Goal: Check status: Check status

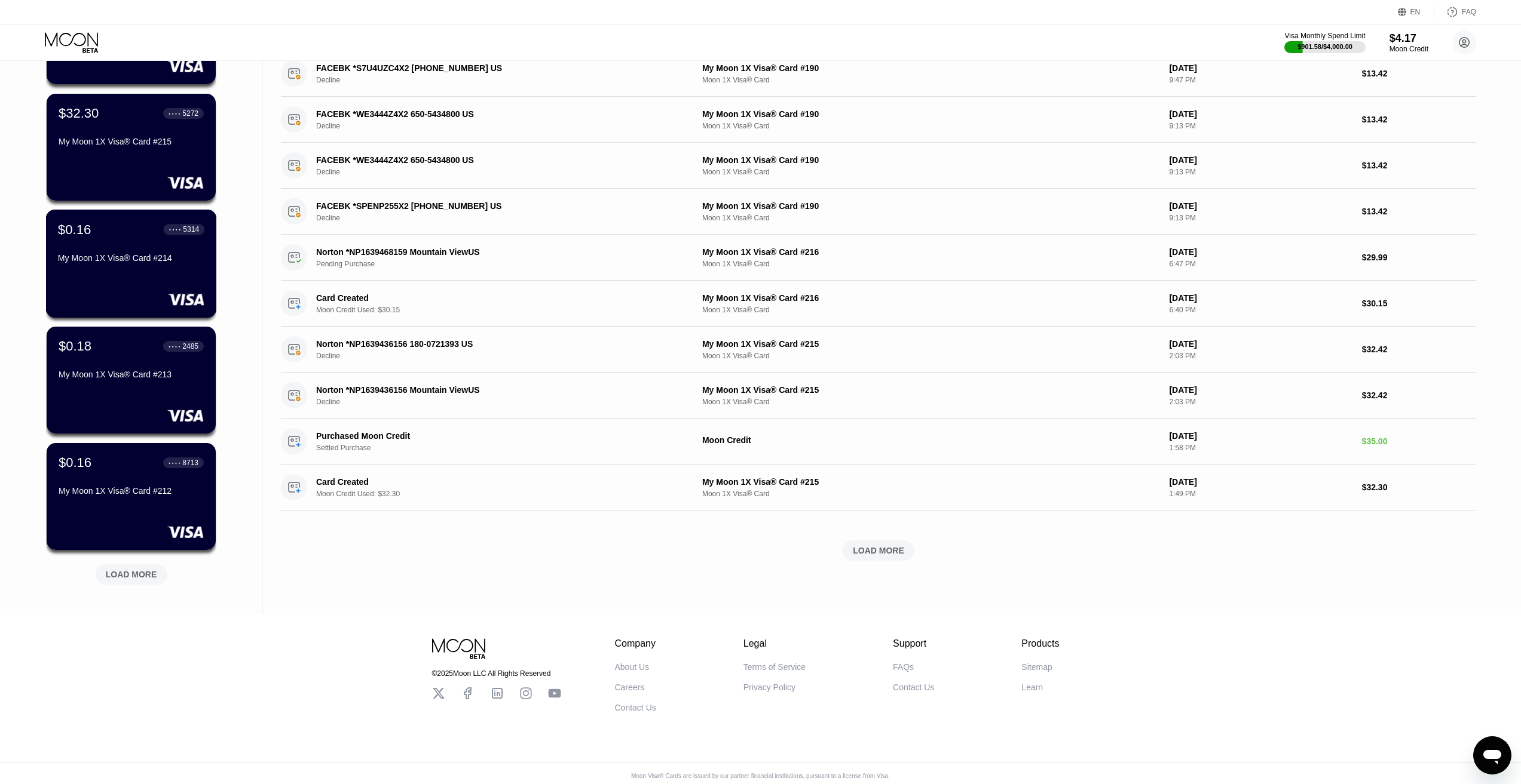
scroll to position [189, 0]
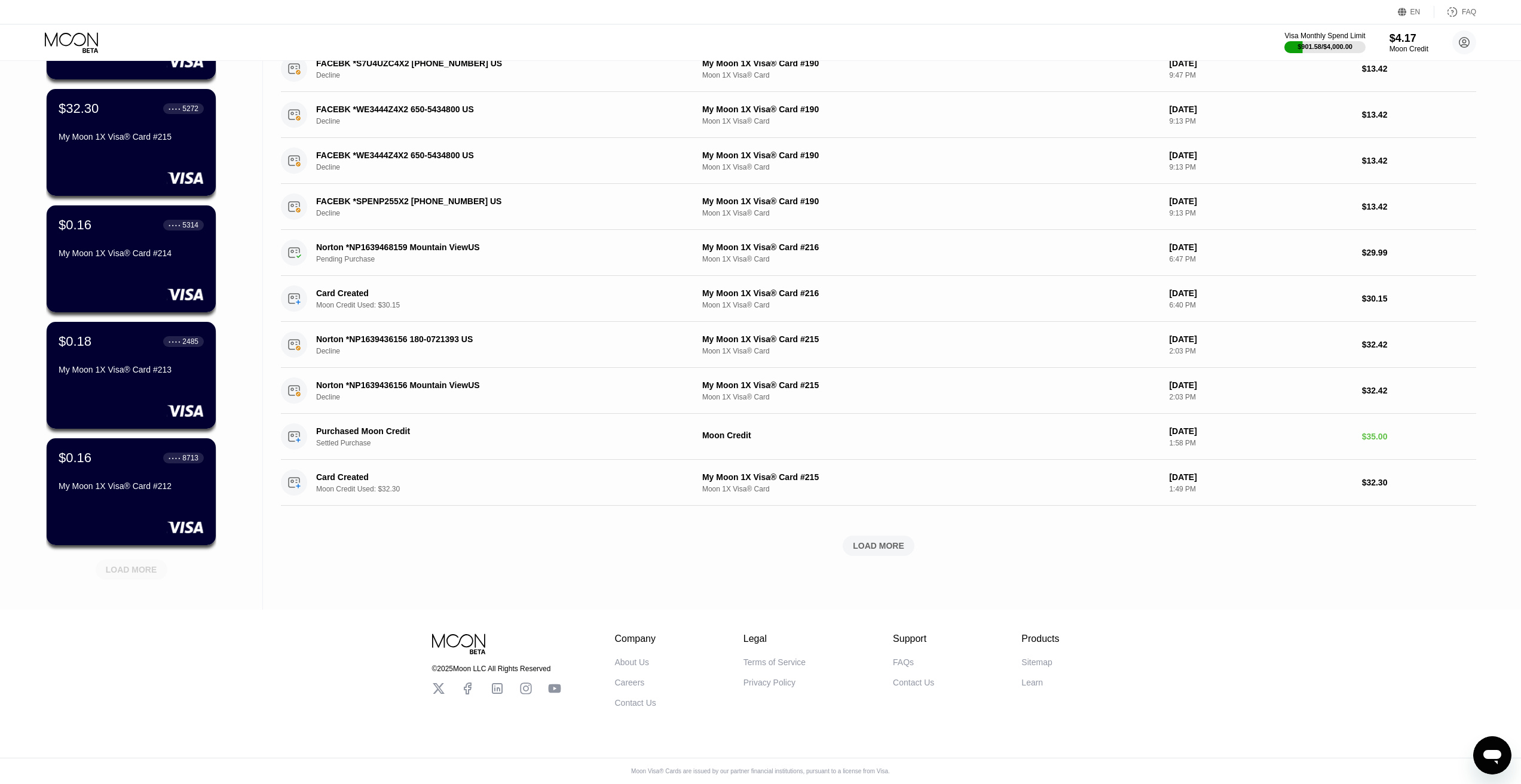
click at [132, 567] on div "LOAD MORE" at bounding box center [132, 570] width 52 height 10
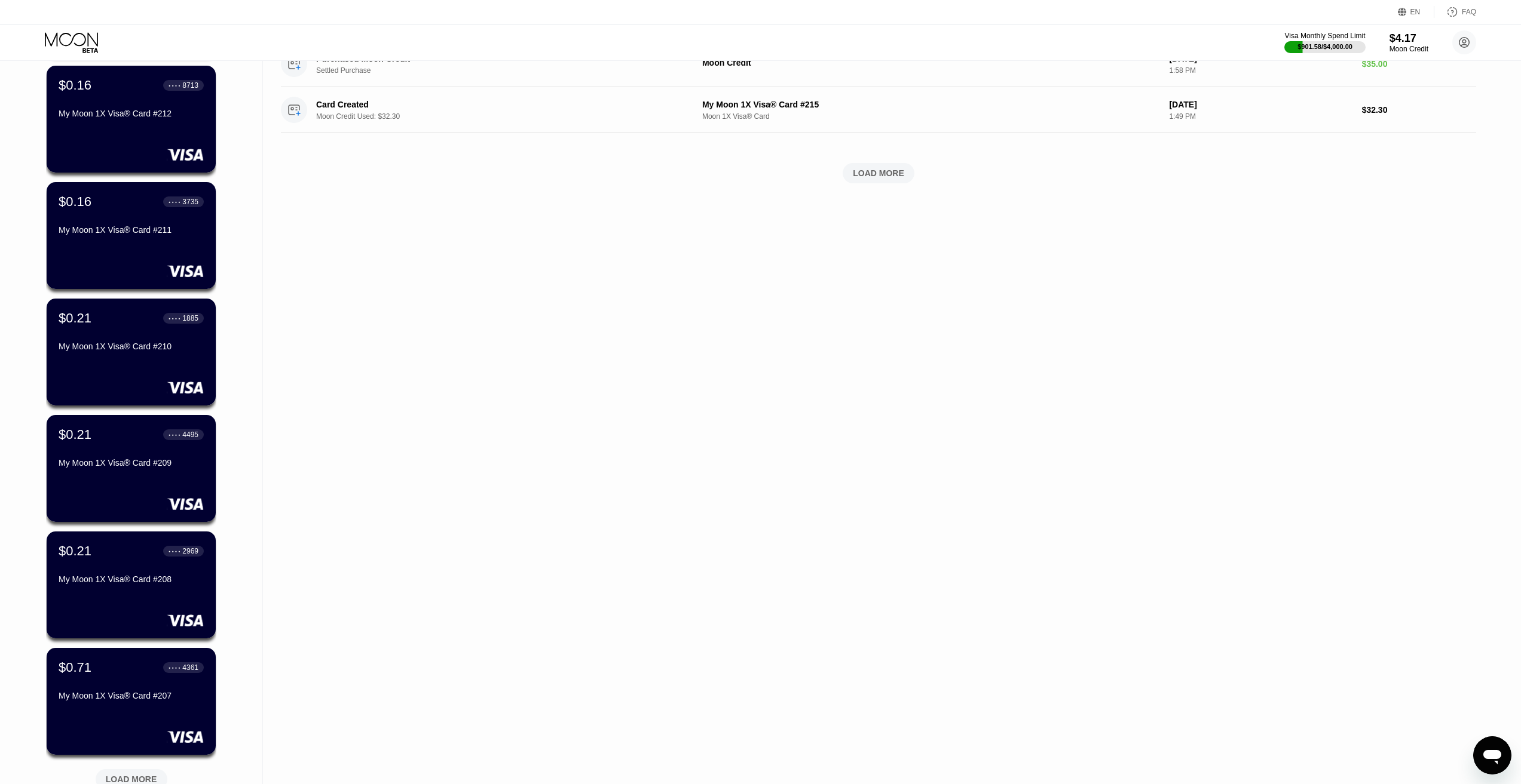
scroll to position [607, 0]
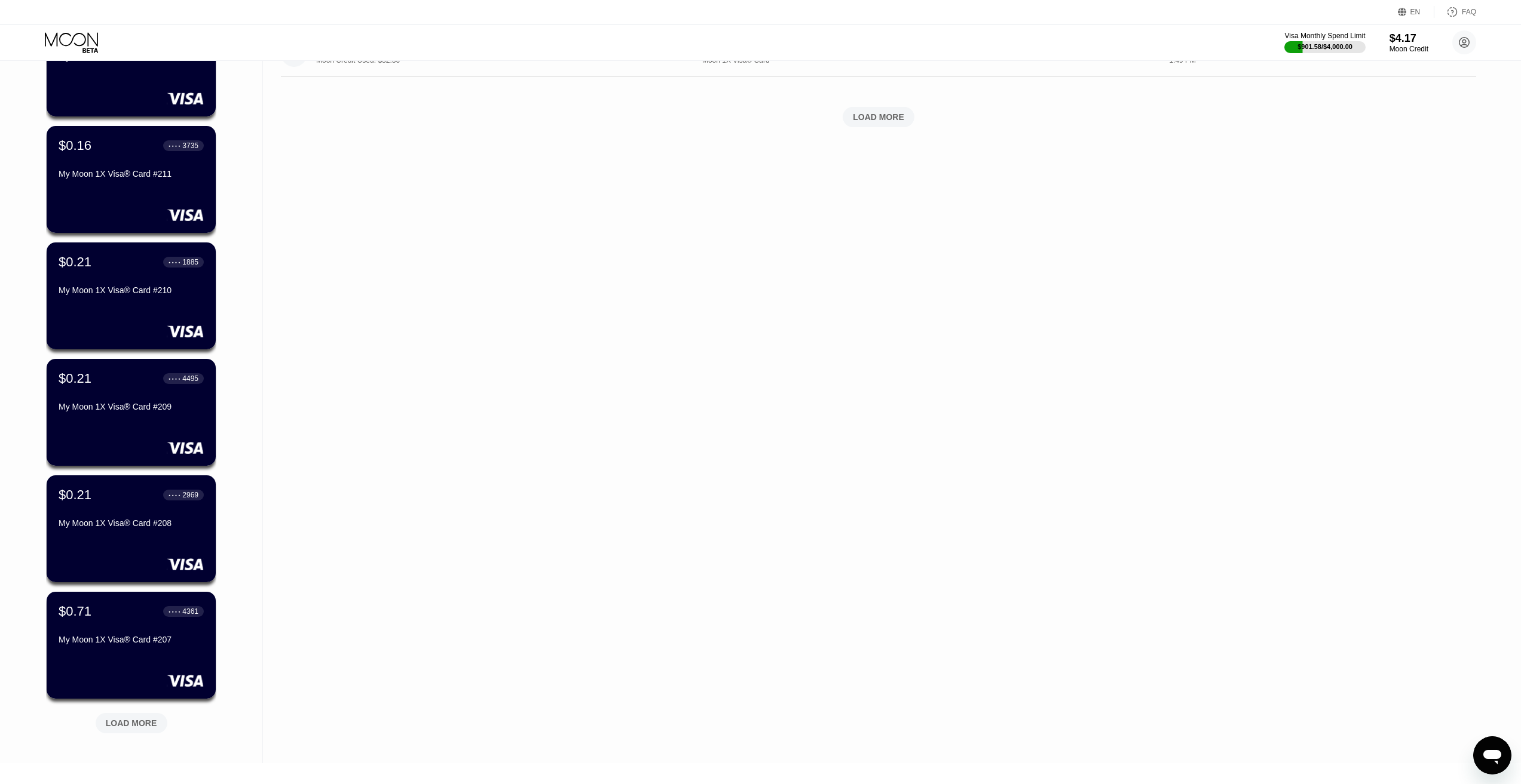
click at [117, 725] on div "LOAD MORE" at bounding box center [132, 724] width 52 height 10
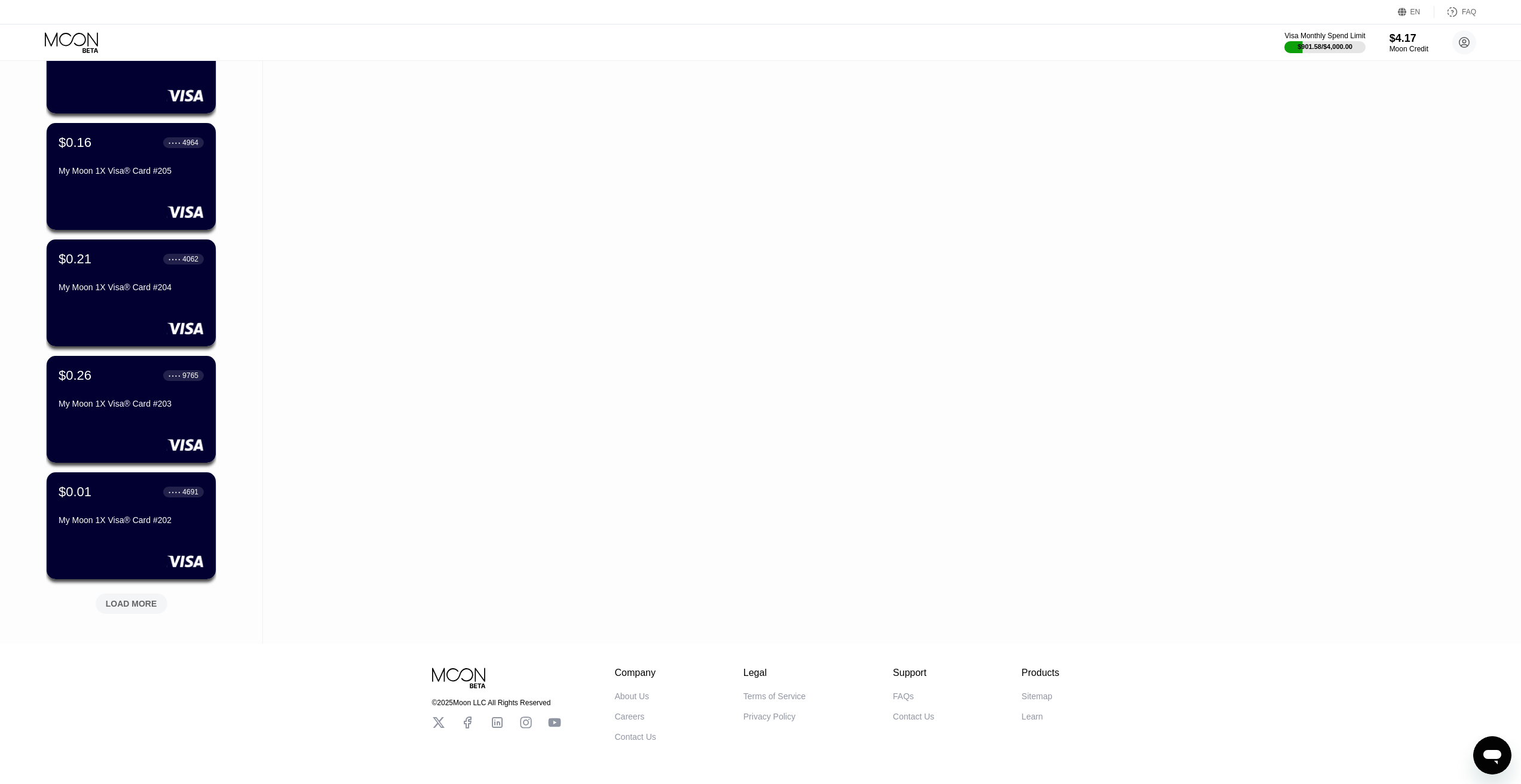
click at [123, 610] on div "LOAD MORE" at bounding box center [132, 604] width 52 height 10
click at [129, 607] on div "LOAD MORE" at bounding box center [132, 604] width 52 height 10
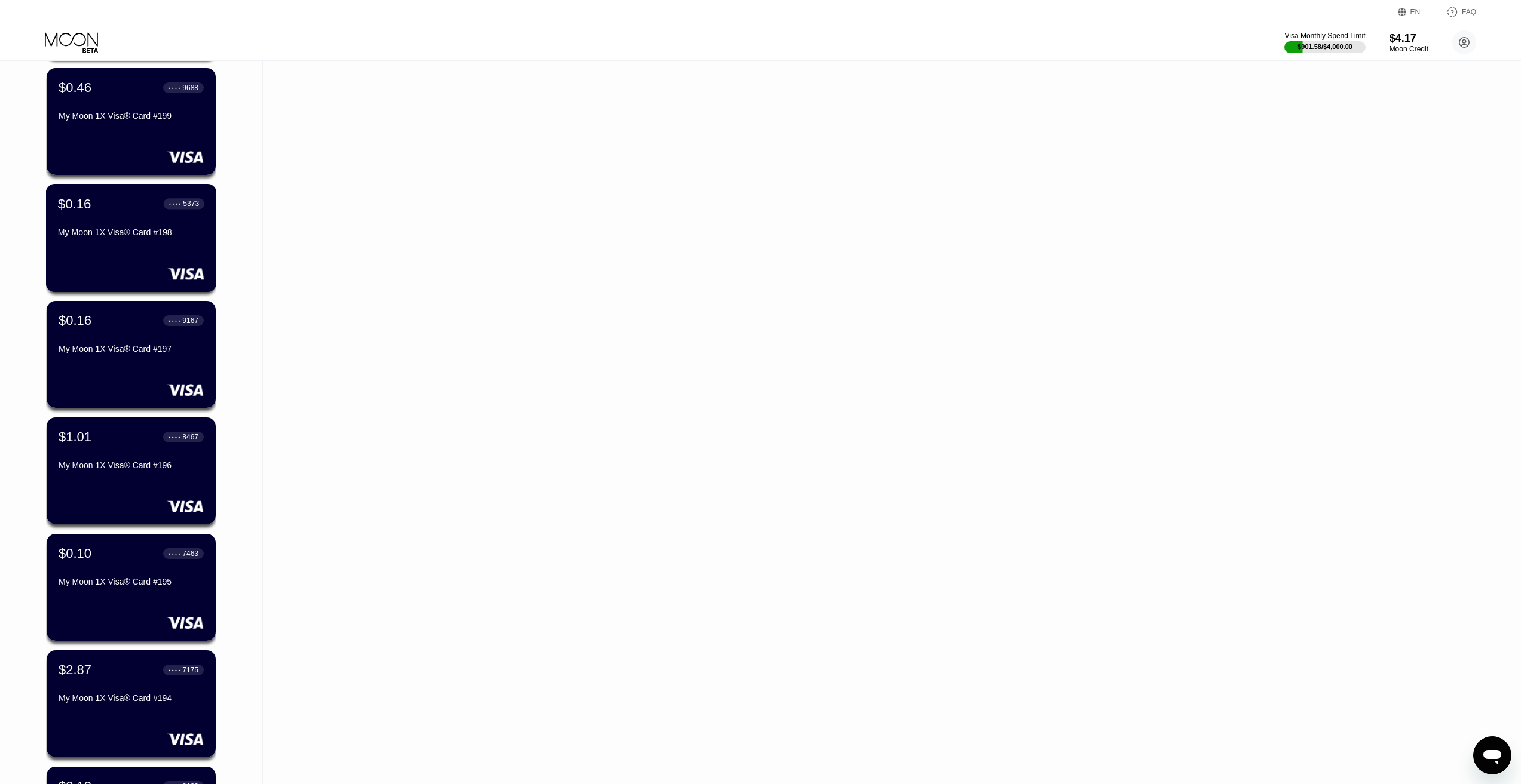
scroll to position [2071, 0]
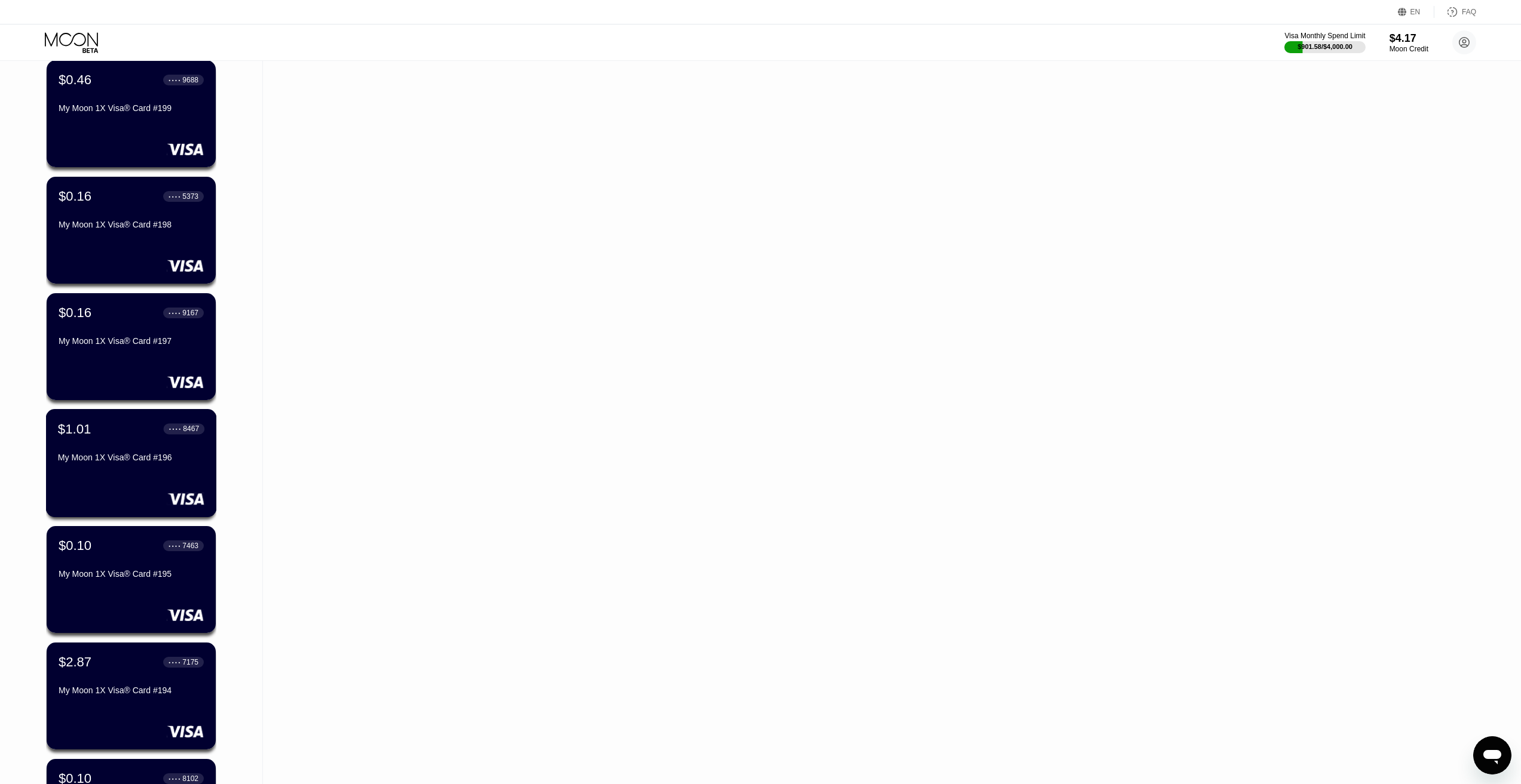
click at [129, 436] on div "$1.01 ● ● ● ● 8467" at bounding box center [131, 429] width 147 height 16
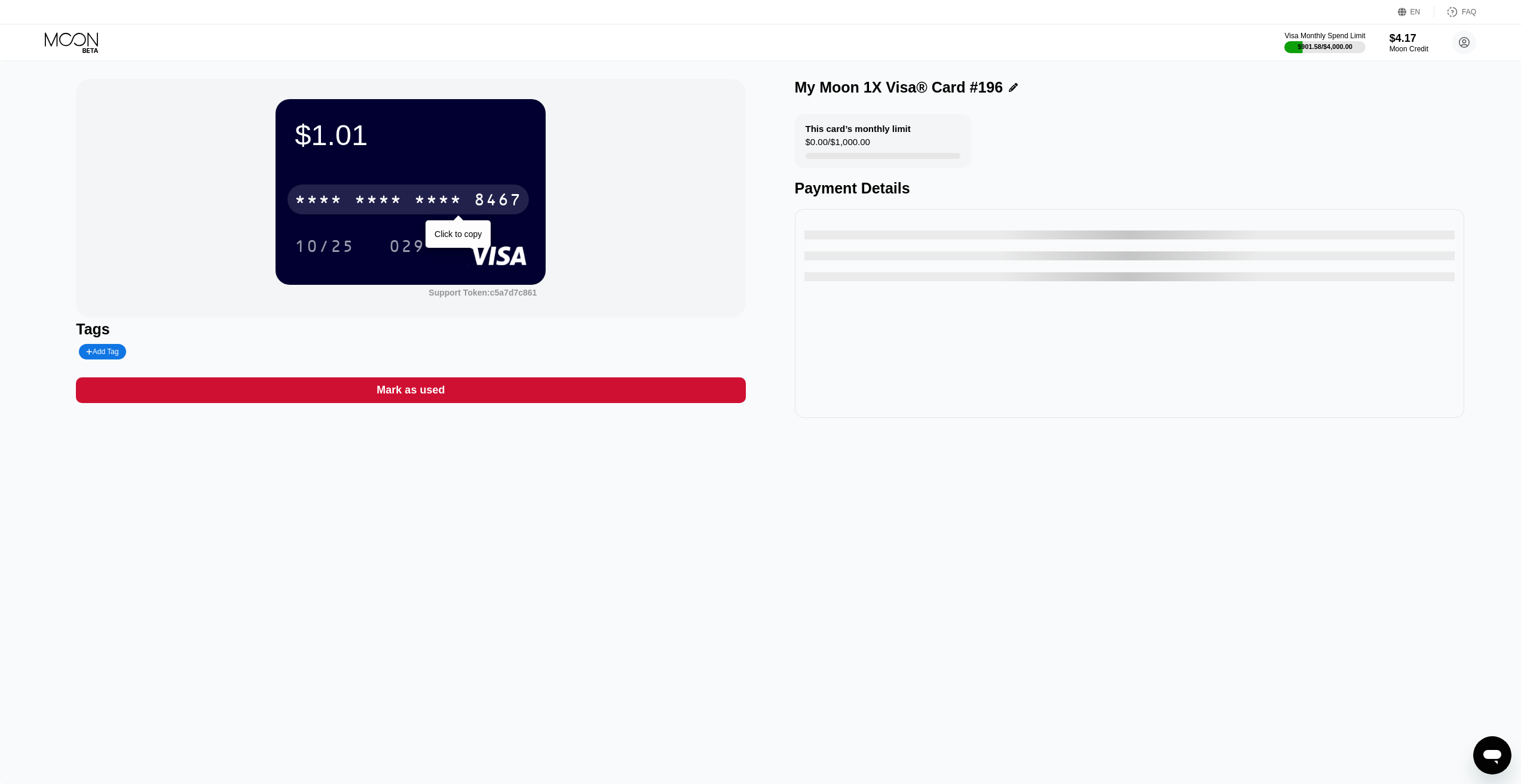
click at [370, 205] on div "* * * *" at bounding box center [378, 201] width 47 height 19
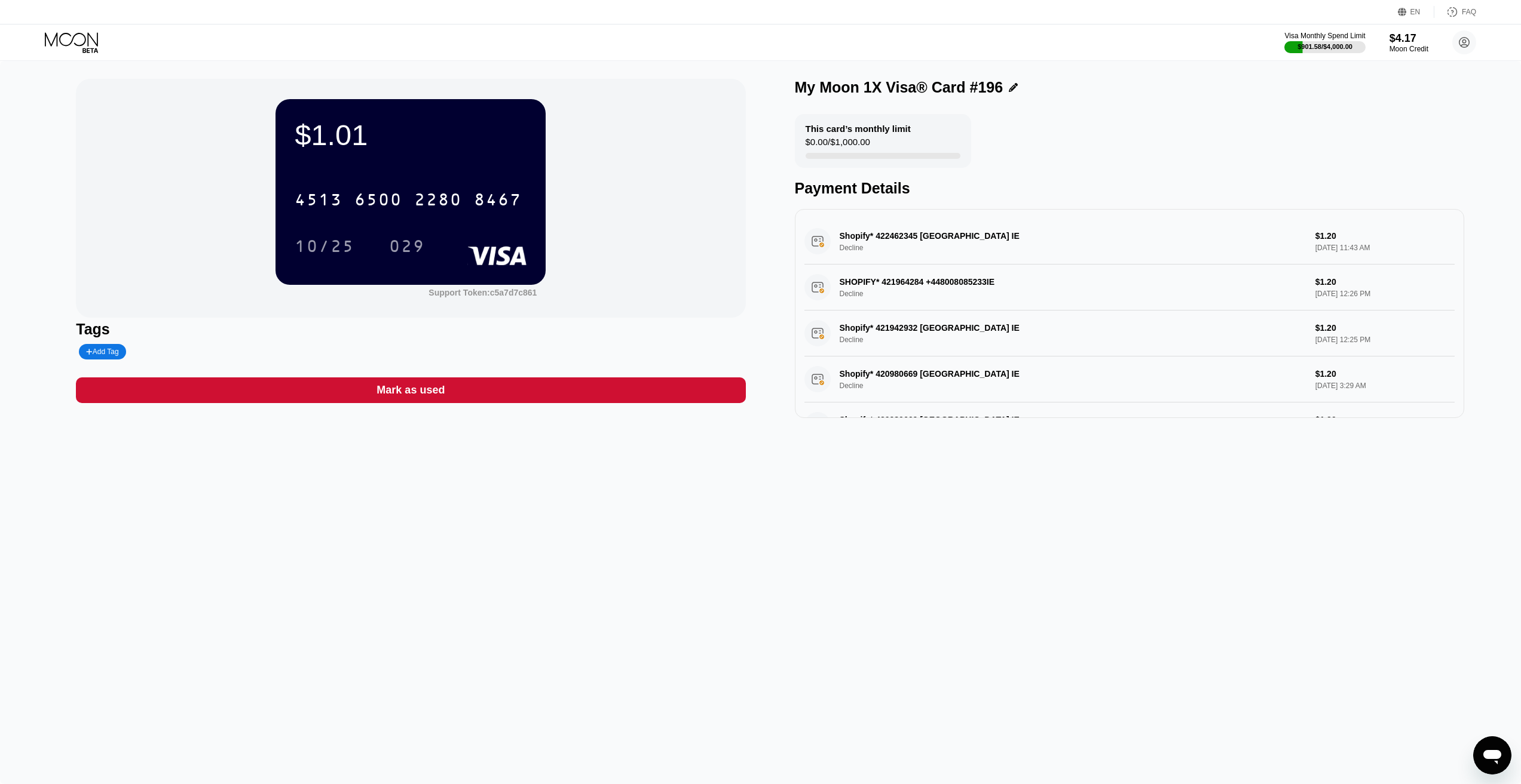
click at [68, 39] on icon at bounding box center [72, 42] width 55 height 21
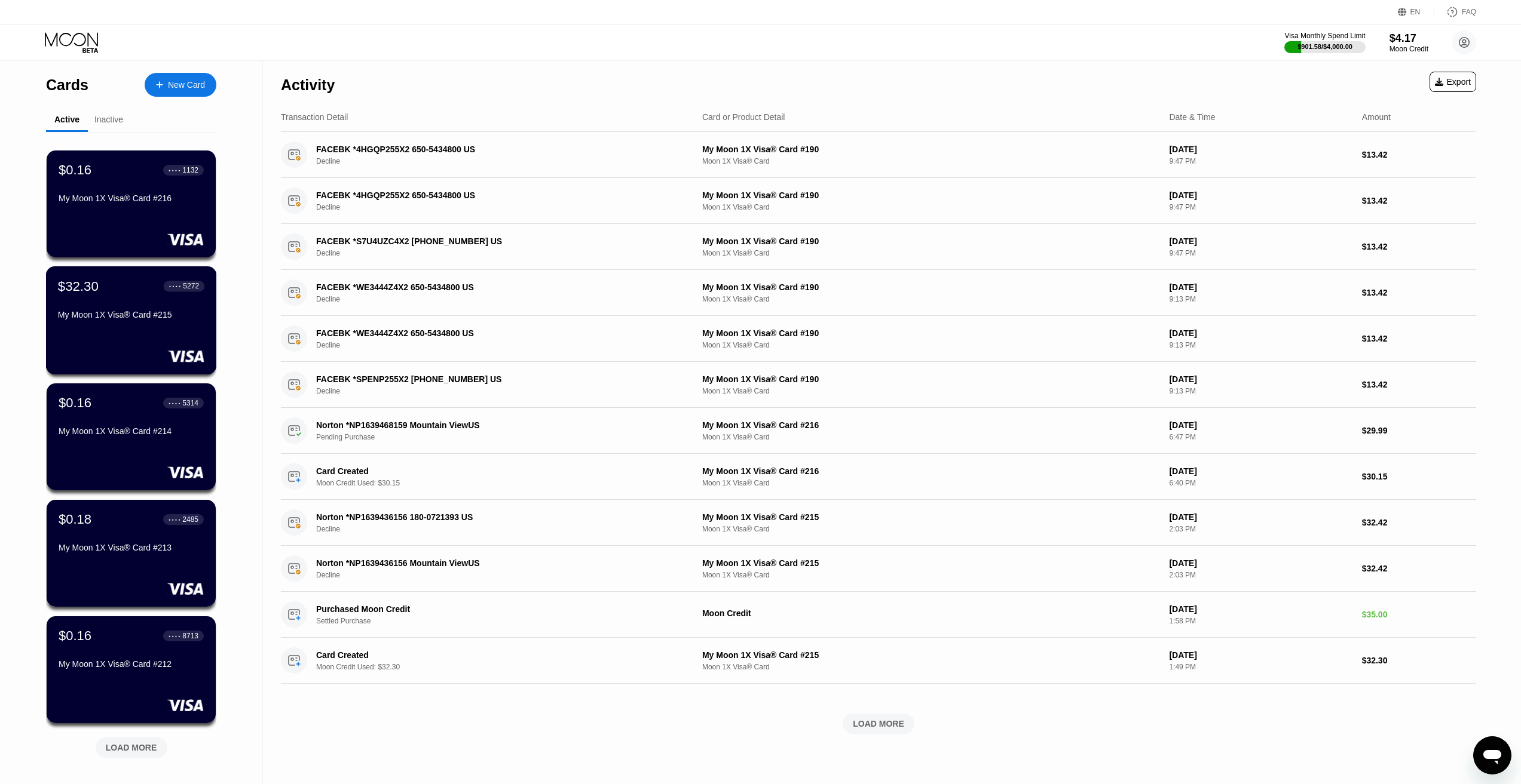
click at [160, 324] on div "My Moon 1X Visa® Card #215" at bounding box center [131, 317] width 147 height 15
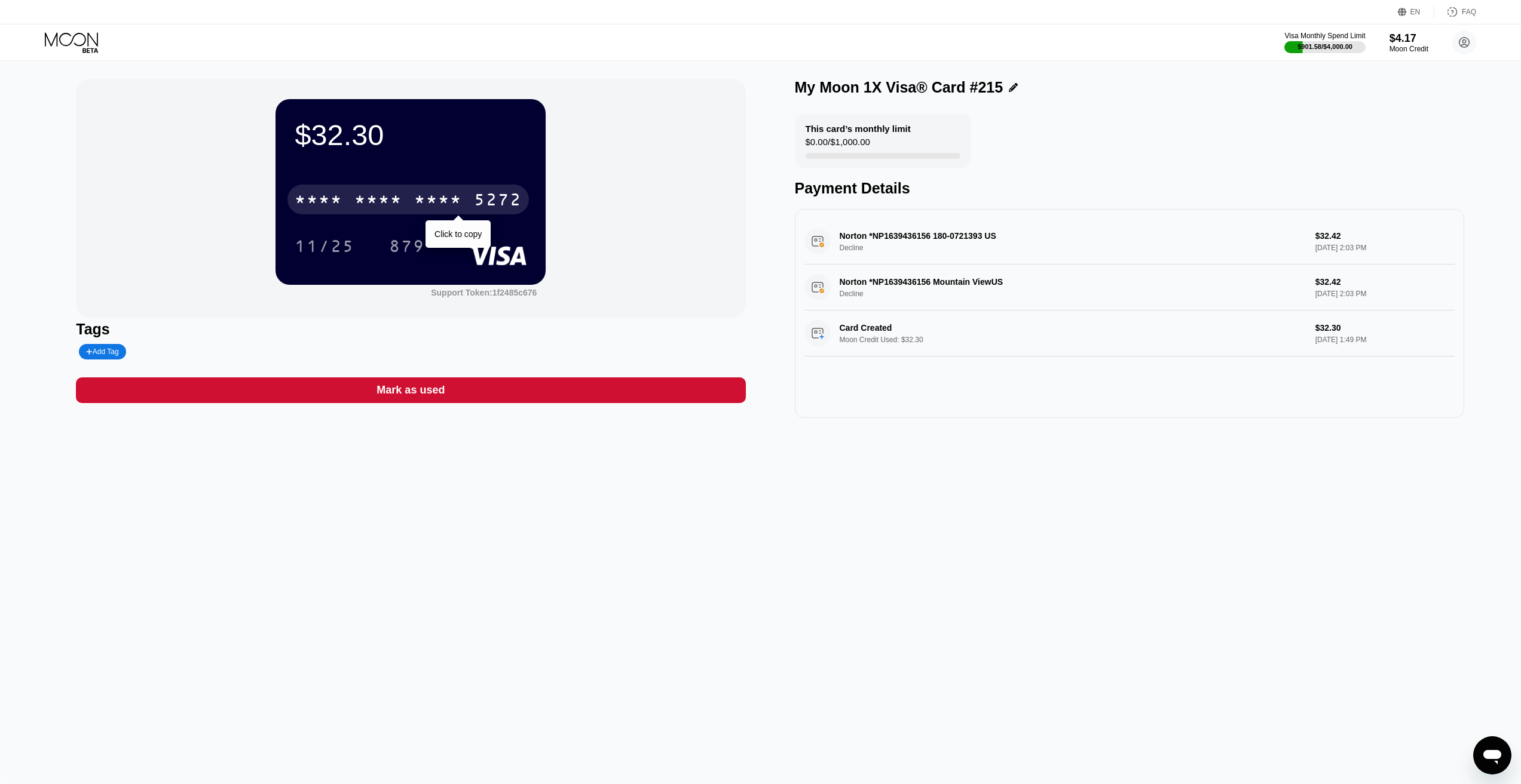
click at [380, 207] on div "* * * *" at bounding box center [378, 201] width 47 height 19
click at [547, 536] on div "$32.30 4513 6500 2349 5272 11/25 879 Support Token: 1f2485c676 Tags Add Tag Mar…" at bounding box center [760, 423] width 1521 height 724
click at [711, 554] on div "$32.30 * * * * * * * * * * * * 5272 11/25 879 Support Token: 1f2485c676 Tags Ad…" at bounding box center [760, 423] width 1521 height 724
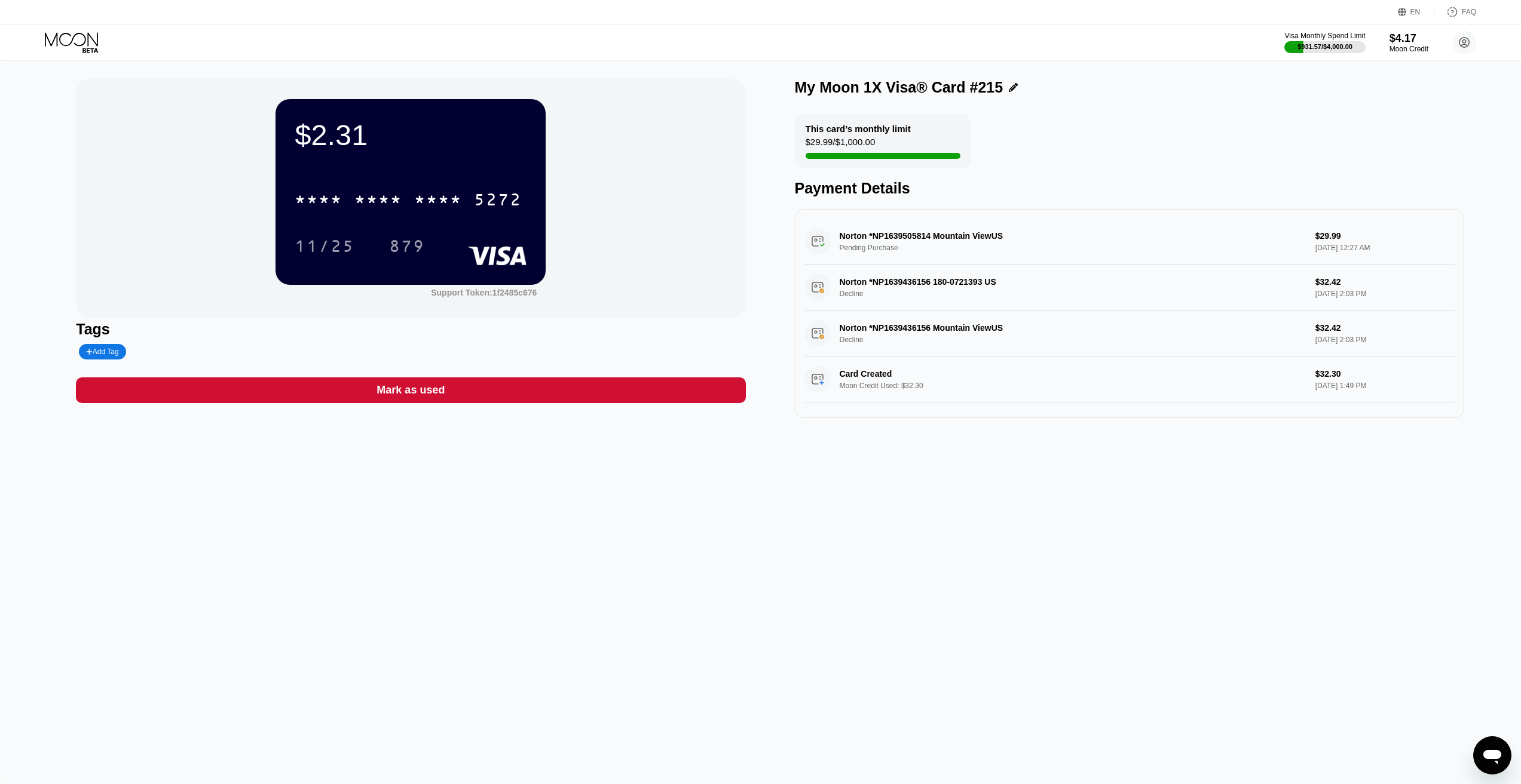
click at [85, 38] on icon at bounding box center [72, 39] width 53 height 14
